Goal: Task Accomplishment & Management: Complete application form

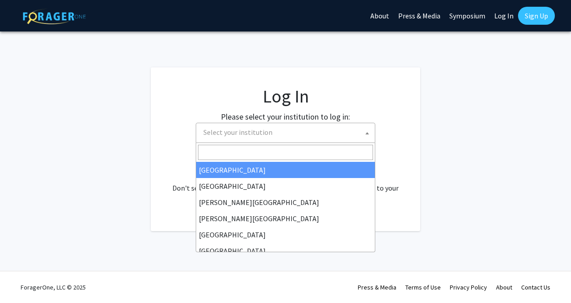
click at [250, 128] on span "Select your institution" at bounding box center [237, 132] width 69 height 9
select select "34"
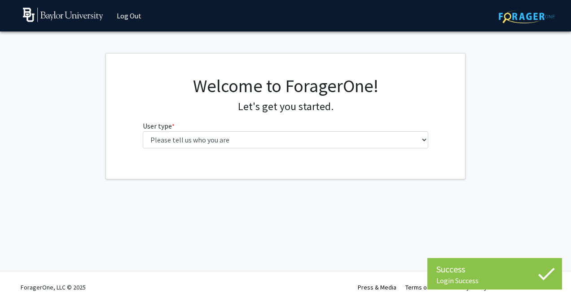
click at [415, 127] on fg-select "User type * required Please tell us who you are Undergraduate Student Master's …" at bounding box center [286, 134] width 286 height 28
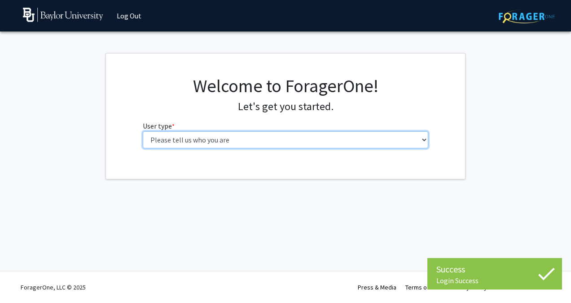
click at [410, 141] on select "Please tell us who you are Undergraduate Student Master's Student Doctoral Cand…" at bounding box center [286, 139] width 286 height 17
select select "1: undergrad"
click at [143, 131] on select "Please tell us who you are Undergraduate Student Master's Student Doctoral Cand…" at bounding box center [286, 139] width 286 height 17
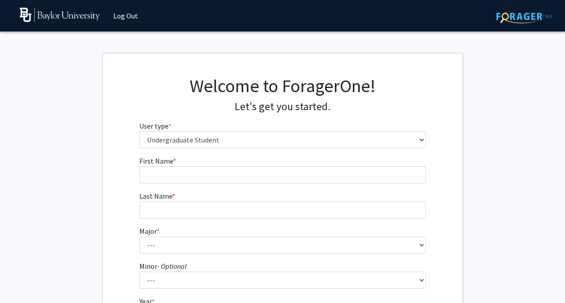
click at [379, 188] on form "First Name * required Last Name * required Major * required --- Accounting Amer…" at bounding box center [282, 264] width 286 height 219
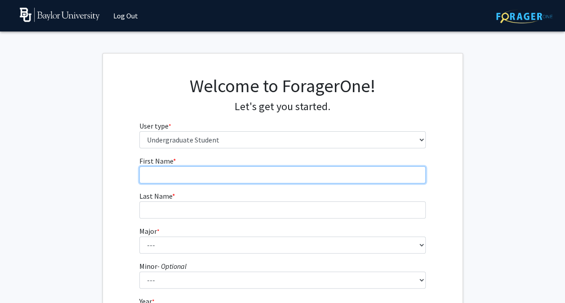
click at [375, 180] on input "First Name * required" at bounding box center [282, 174] width 286 height 17
type input "Kaitlyn"
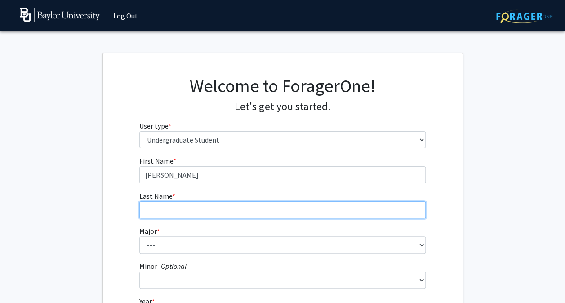
click at [211, 208] on input "Last Name * required" at bounding box center [282, 209] width 286 height 17
type input "Markham"
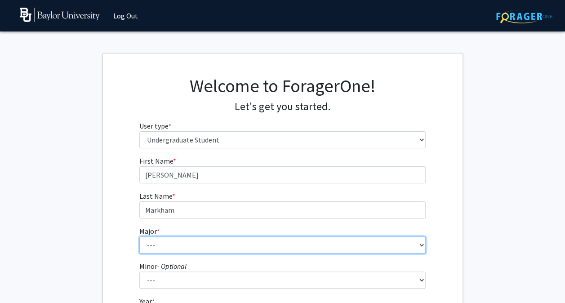
click at [191, 247] on select "--- Accounting American Studies Anthropology Apparel Design & Product Developme…" at bounding box center [282, 244] width 286 height 17
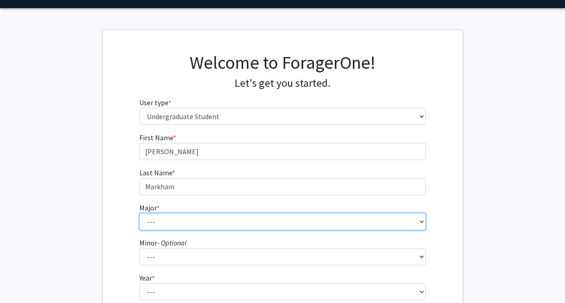
scroll to position [24, 0]
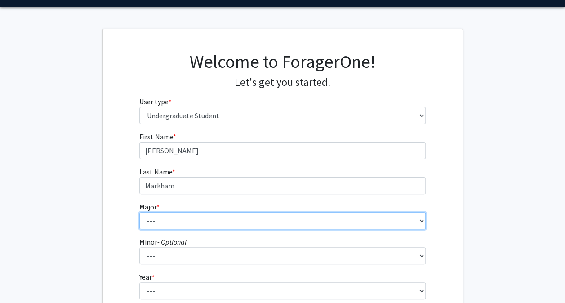
click at [169, 221] on select "--- Accounting American Studies Anthropology Apparel Design & Product Developme…" at bounding box center [282, 220] width 286 height 17
select select "48: 2713"
click at [139, 212] on select "--- Accounting American Studies Anthropology Apparel Design & Product Developme…" at bounding box center [282, 220] width 286 height 17
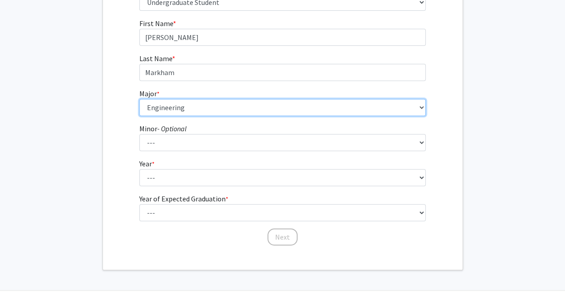
scroll to position [156, 0]
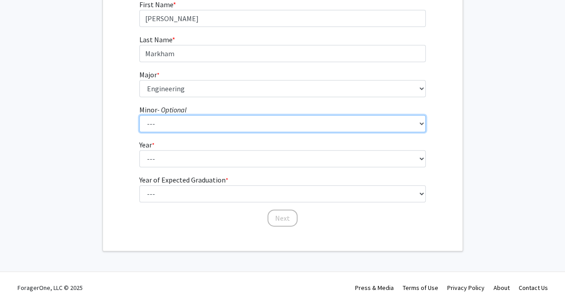
click at [169, 120] on select "--- Advertising American Sign Language American Studies Anthropology Apparel Me…" at bounding box center [282, 123] width 286 height 17
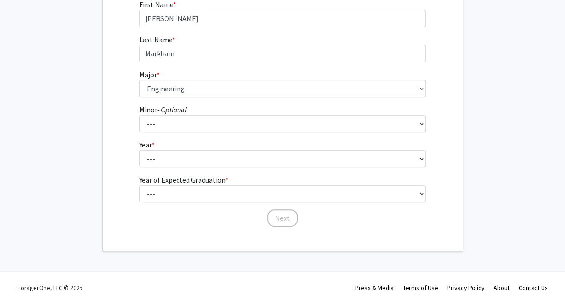
click at [57, 186] on fg-get-started "Welcome to ForagerOne! Let's get you started. User type * required Please tell …" at bounding box center [282, 74] width 565 height 354
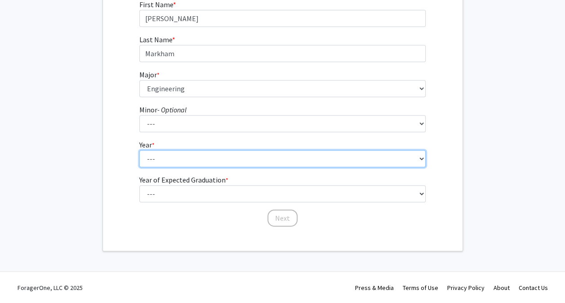
click at [152, 161] on select "--- First-year Sophomore Junior Senior Postbaccalaureate Certificate" at bounding box center [282, 158] width 286 height 17
select select "1: first-year"
click at [139, 150] on select "--- First-year Sophomore Junior Senior Postbaccalaureate Certificate" at bounding box center [282, 158] width 286 height 17
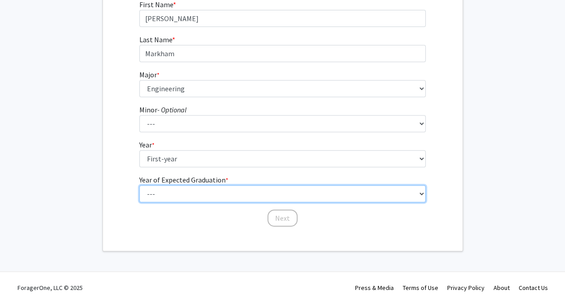
click at [153, 197] on select "--- 2025 2026 2027 2028 2029 2030 2031 2032 2033 2034" at bounding box center [282, 193] width 286 height 17
select select "5: 2029"
click at [139, 185] on select "--- 2025 2026 2027 2028 2029 2030 2031 2032 2033 2034" at bounding box center [282, 193] width 286 height 17
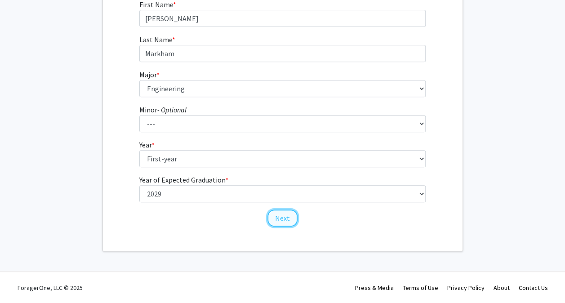
click at [278, 217] on button "Next" at bounding box center [282, 217] width 30 height 17
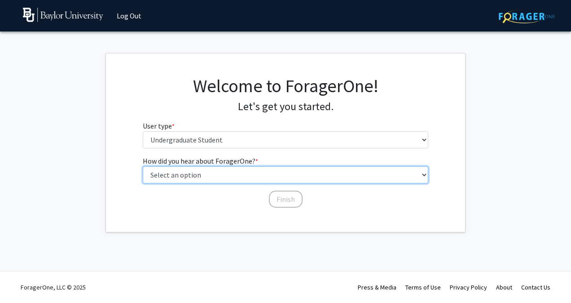
click at [236, 172] on select "Select an option Peer/student recommendation Faculty/staff recommendation Unive…" at bounding box center [286, 174] width 286 height 17
select select "4: university_email"
click at [143, 166] on select "Select an option Peer/student recommendation Faculty/staff recommendation Unive…" at bounding box center [286, 174] width 286 height 17
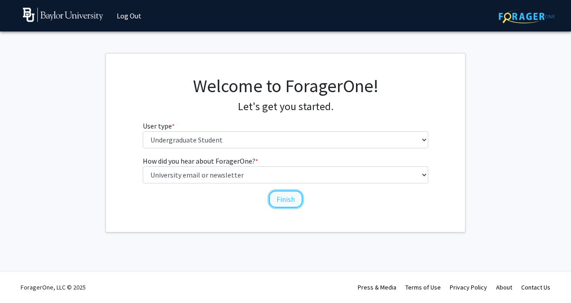
click at [277, 203] on button "Finish" at bounding box center [286, 198] width 34 height 17
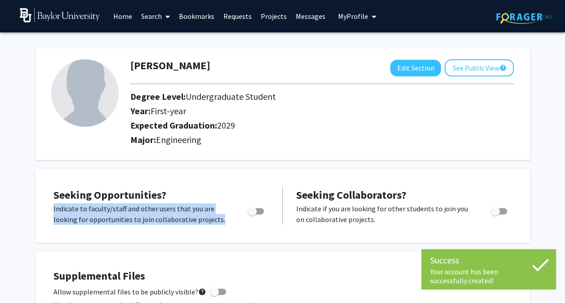
drag, startPoint x: 277, startPoint y: 203, endPoint x: 289, endPoint y: 199, distance: 12.2
click at [289, 199] on div "Seeking Opportunities? Indicate to faculty/staff and other users that you are l…" at bounding box center [283, 206] width 472 height 38
drag, startPoint x: 289, startPoint y: 199, endPoint x: 218, endPoint y: 160, distance: 80.4
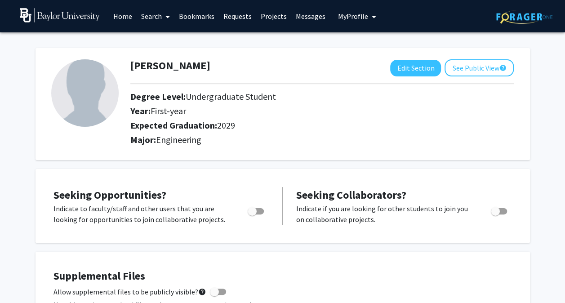
click at [267, 134] on h2 "Major: Engineering" at bounding box center [321, 139] width 383 height 11
click at [120, 13] on link "Home" at bounding box center [123, 15] width 28 height 31
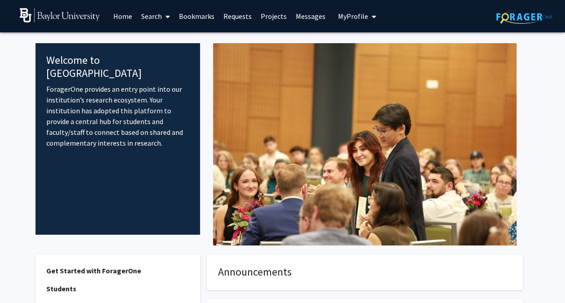
click at [275, 18] on link "Projects" at bounding box center [273, 15] width 35 height 31
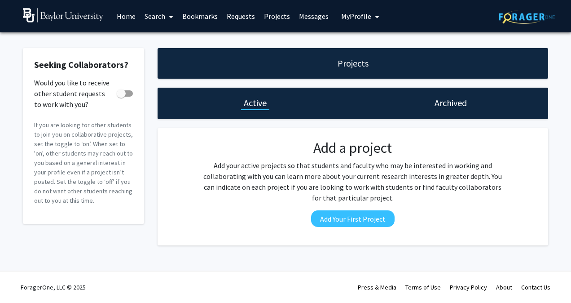
click at [161, 14] on link "Search" at bounding box center [159, 15] width 38 height 31
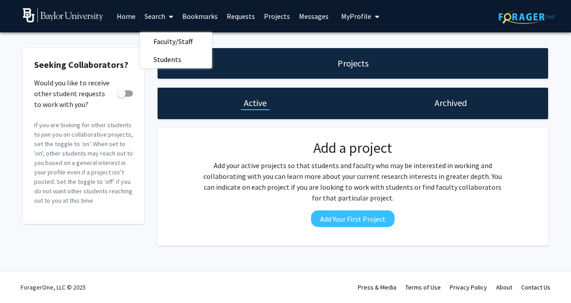
click at [130, 16] on link "Home" at bounding box center [126, 15] width 28 height 31
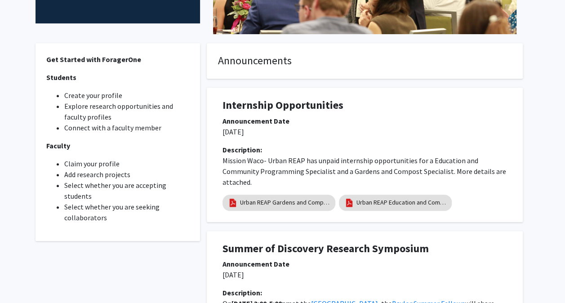
scroll to position [213, 0]
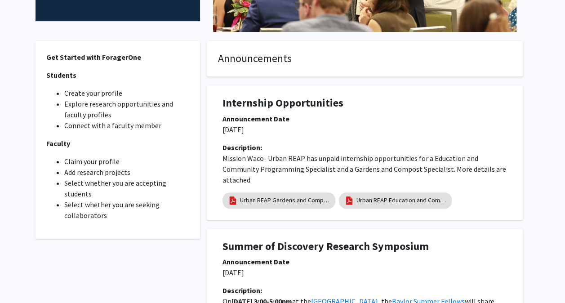
click at [216, 159] on div "Description: Mission Waco- Urban REAP has unpaid internship opportunities for a…" at bounding box center [365, 163] width 298 height 43
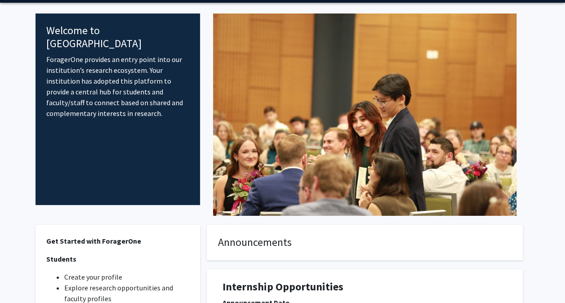
scroll to position [0, 0]
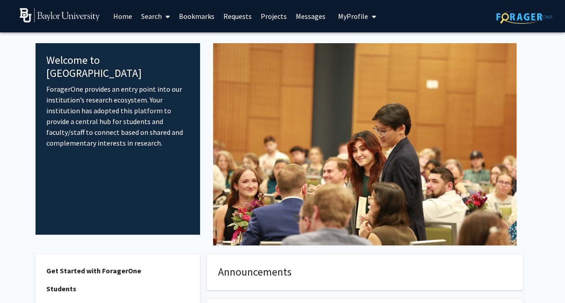
click at [352, 12] on span "My Profile" at bounding box center [353, 16] width 30 height 9
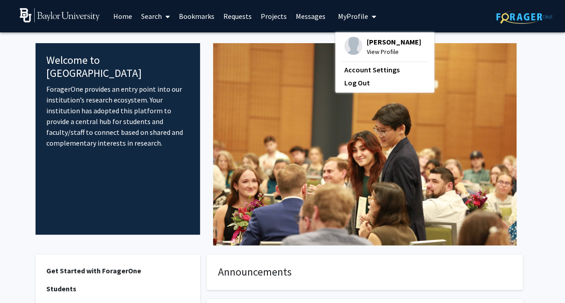
click at [377, 41] on span "Kaitlyn Markham" at bounding box center [394, 42] width 54 height 10
